Goal: Task Accomplishment & Management: Manage account settings

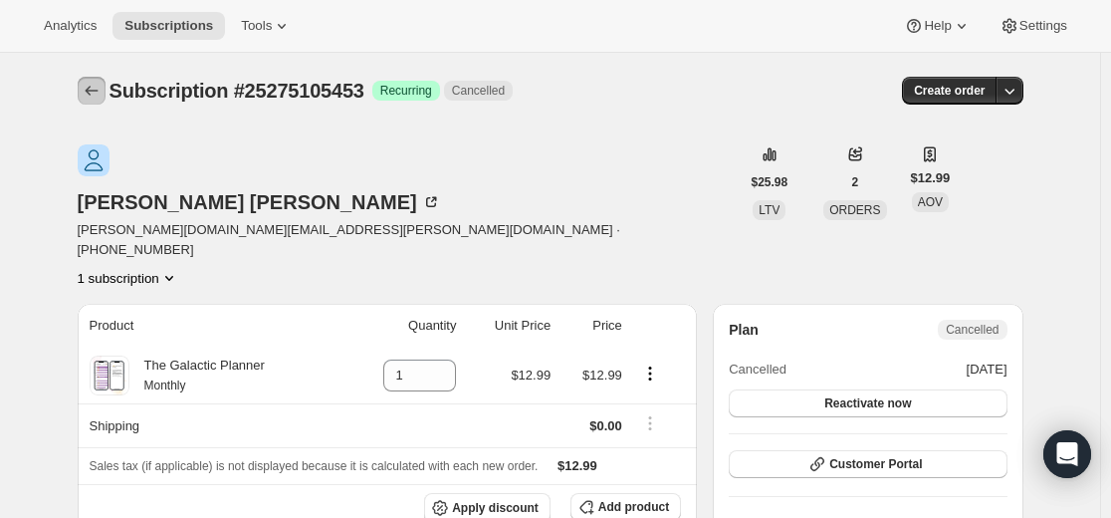
drag, startPoint x: 0, startPoint y: 0, endPoint x: 93, endPoint y: 100, distance: 136.0
click at [93, 100] on button "Subscriptions" at bounding box center [92, 91] width 28 height 28
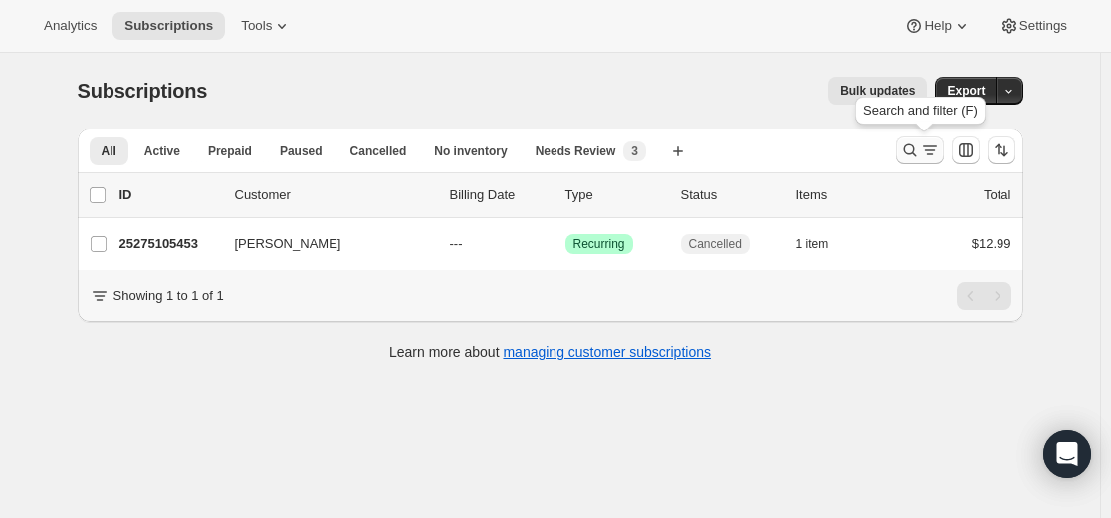
click at [913, 149] on icon "Search and filter results" at bounding box center [910, 150] width 20 height 20
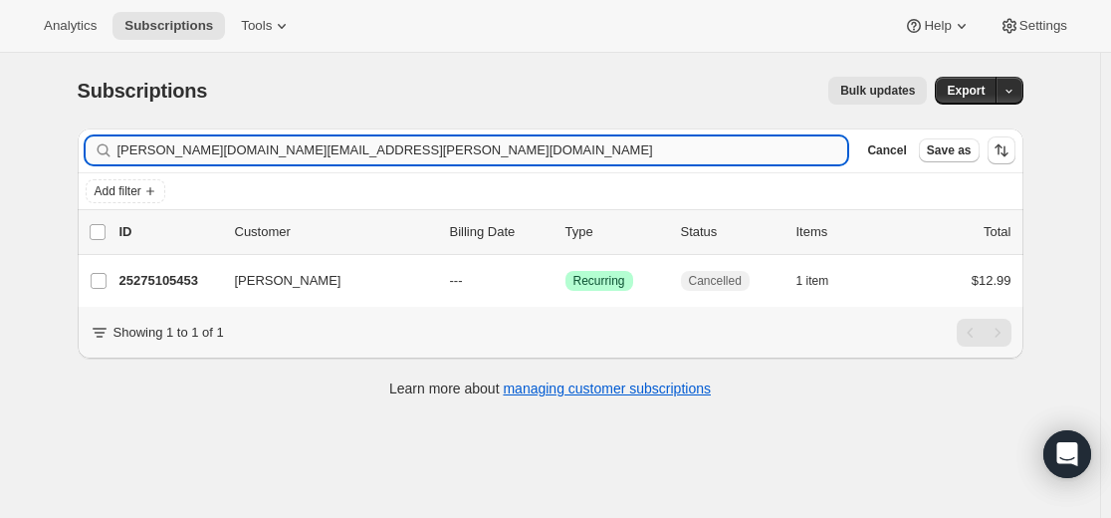
click at [709, 143] on input "[PERSON_NAME][DOMAIN_NAME][EMAIL_ADDRESS][PERSON_NAME][DOMAIN_NAME]" at bounding box center [483, 150] width 731 height 28
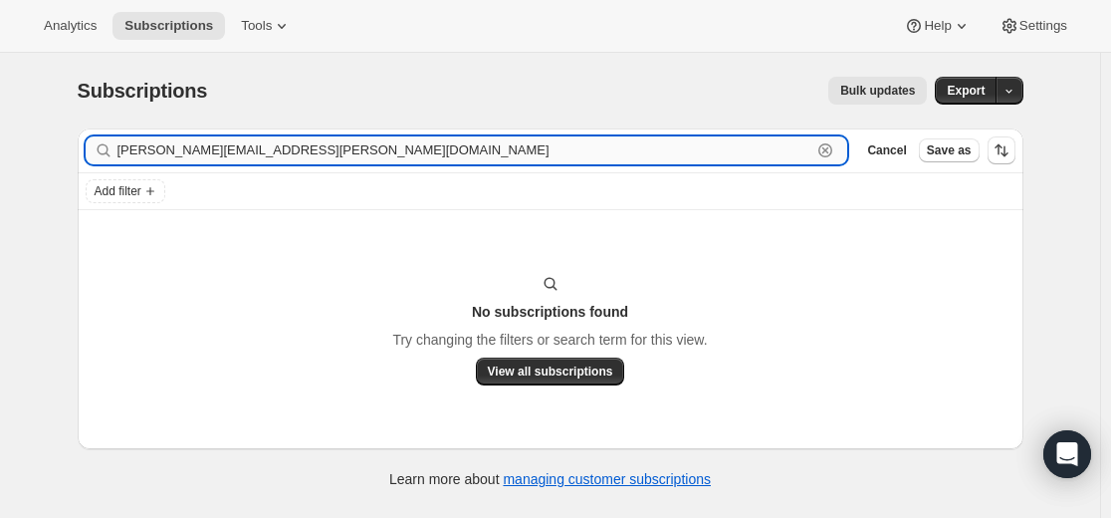
click at [198, 158] on input "[PERSON_NAME][EMAIL_ADDRESS][PERSON_NAME][DOMAIN_NAME]" at bounding box center [465, 150] width 695 height 28
click at [199, 158] on input "[PERSON_NAME][EMAIL_ADDRESS][PERSON_NAME][DOMAIN_NAME]" at bounding box center [465, 150] width 695 height 28
paste input "25280544941"
type input "25280544941"
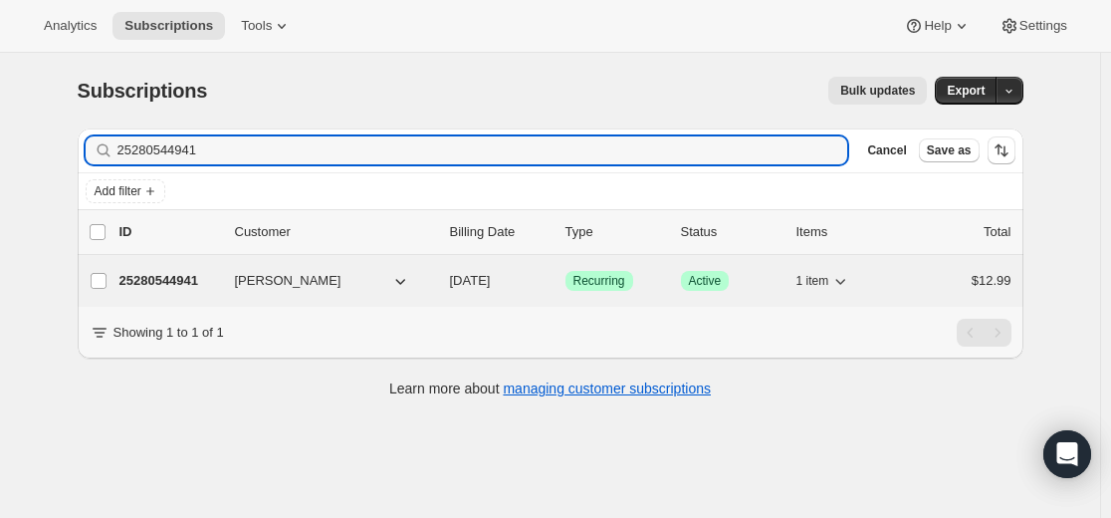
click at [202, 277] on p "25280544941" at bounding box center [170, 281] width 100 height 20
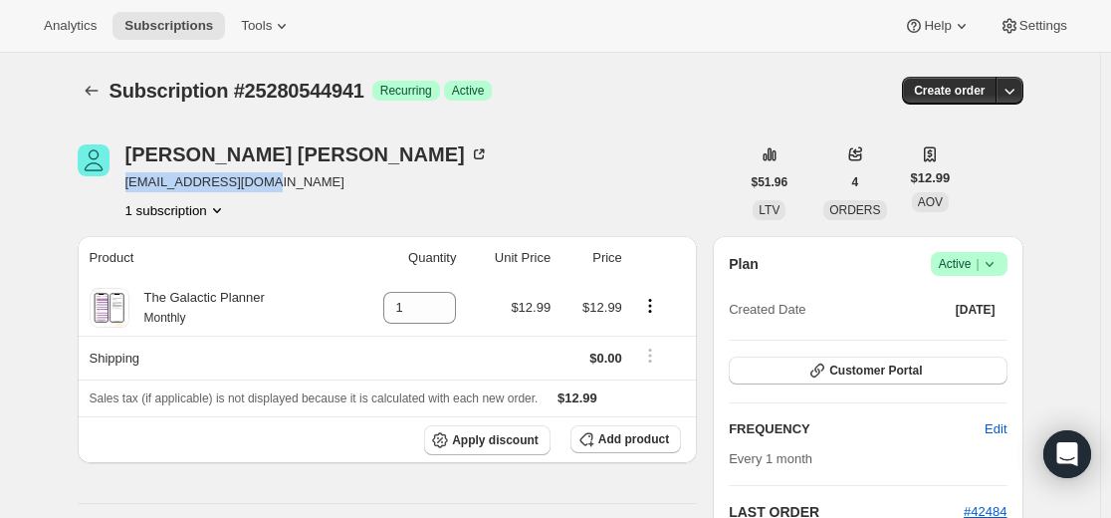
drag, startPoint x: 221, startPoint y: 192, endPoint x: 135, endPoint y: 192, distance: 85.6
click at [135, 192] on div "[PERSON_NAME] [EMAIL_ADDRESS][DOMAIN_NAME] 1 subscription" at bounding box center [307, 182] width 364 height 76
copy span "[EMAIL_ADDRESS][DOMAIN_NAME]"
